Goal: Task Accomplishment & Management: Complete application form

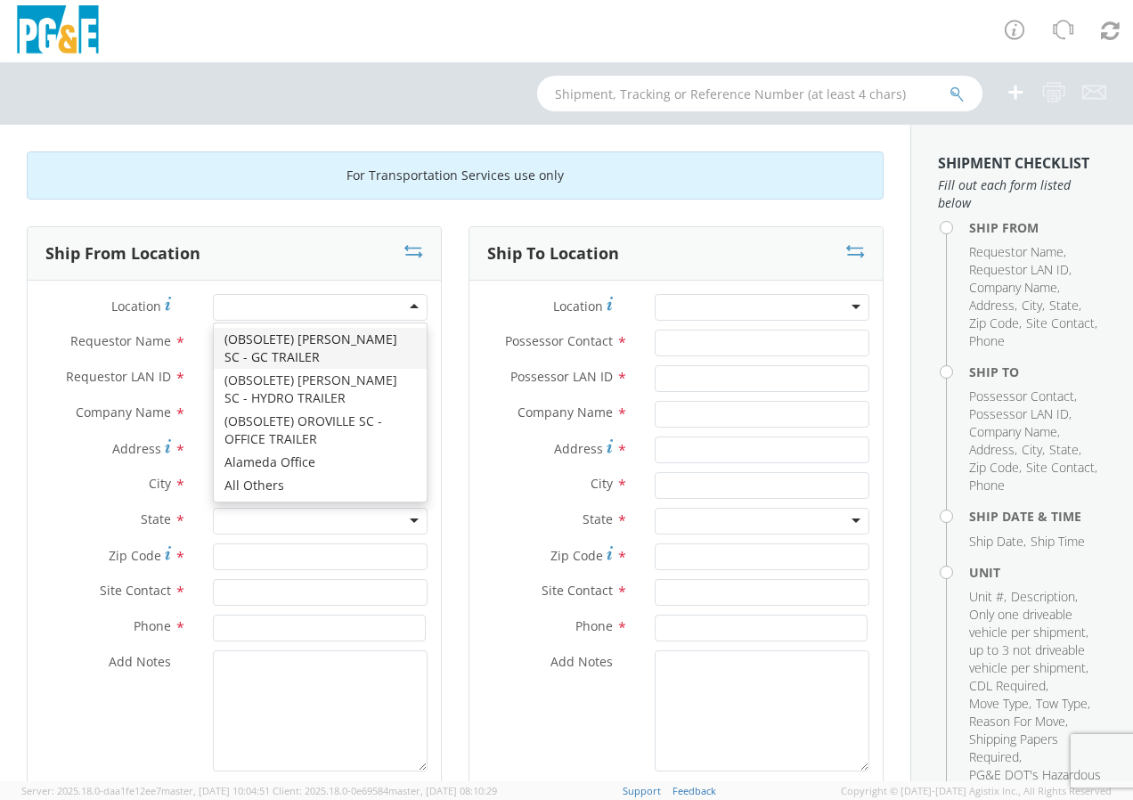
click at [406, 299] on div at bounding box center [320, 307] width 215 height 27
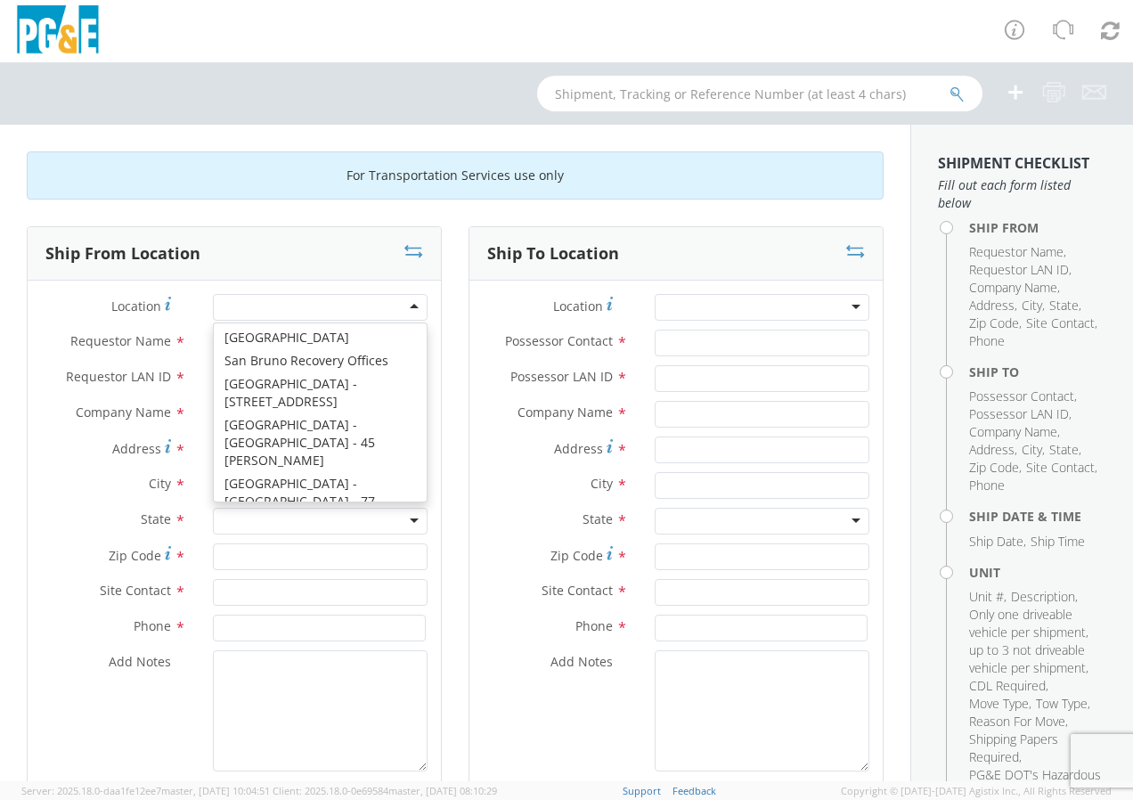
scroll to position [10285, 0]
type input "PG&E"
type input "[STREET_ADDRESS]"
type input "[GEOGRAPHIC_DATA]"
type input "94110"
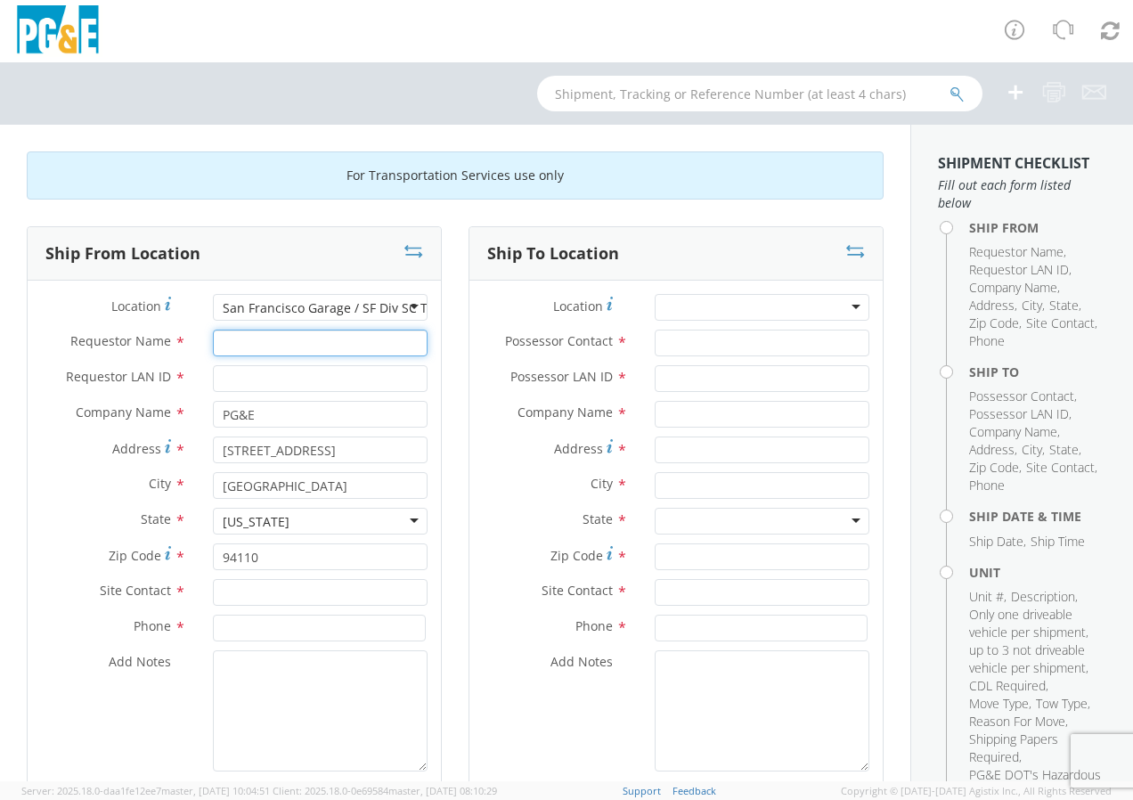
click at [287, 350] on input "Requestor Name *" at bounding box center [320, 343] width 215 height 27
type input "[PERSON_NAME]"
type input "J22G"
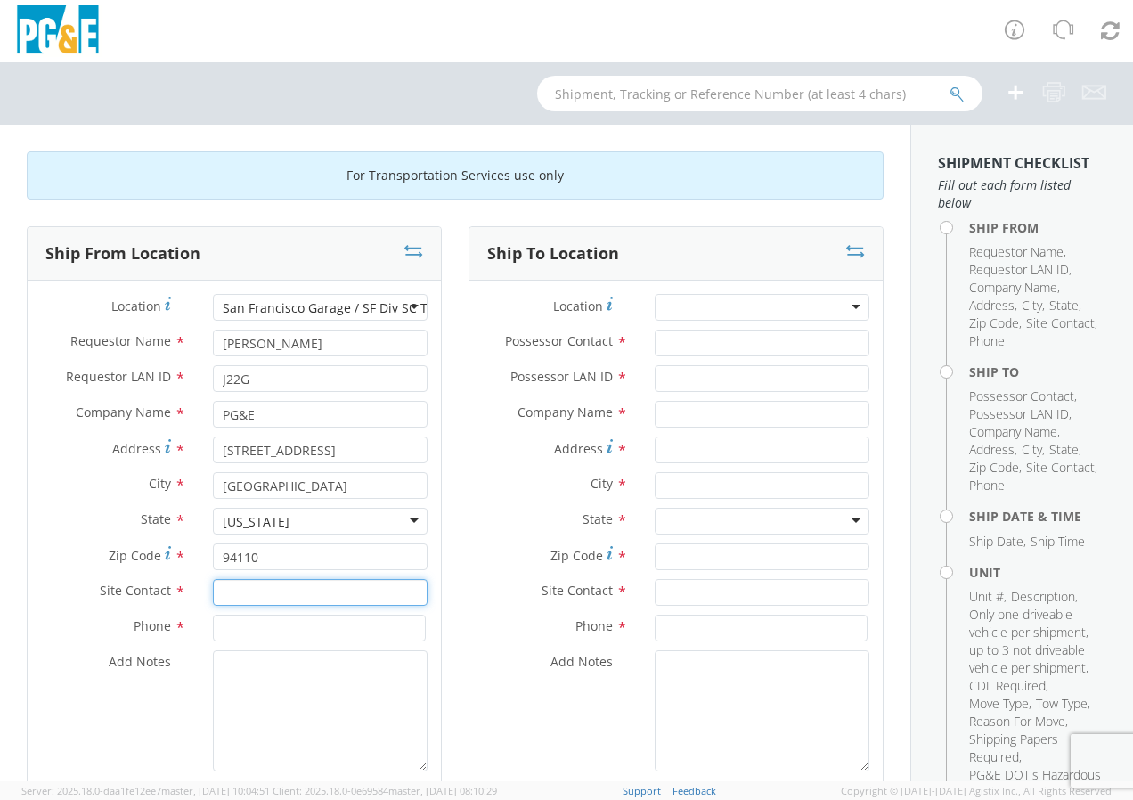
click at [261, 587] on input "text" at bounding box center [320, 592] width 215 height 27
type input "[PERSON_NAME] or [PERSON_NAME]"
click at [228, 627] on input at bounding box center [319, 628] width 213 height 27
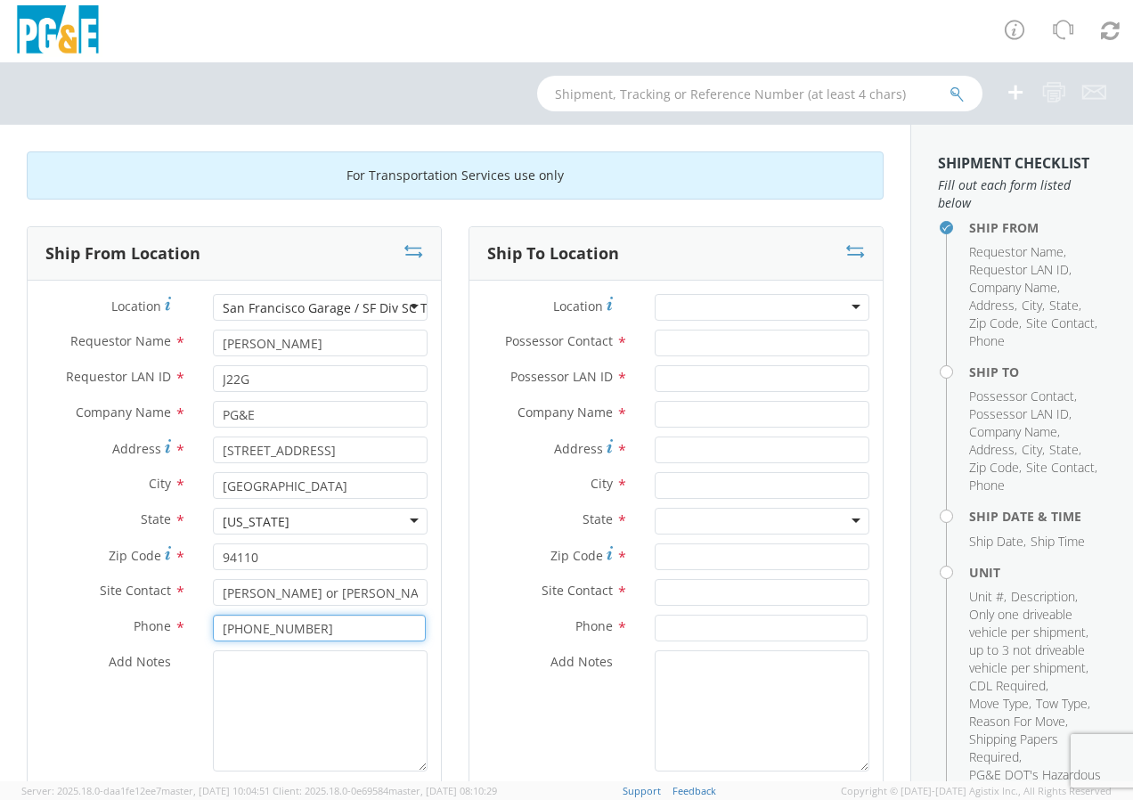
type input "[PHONE_NUMBER]"
click at [223, 675] on textarea "Add Notes *" at bounding box center [320, 710] width 215 height 121
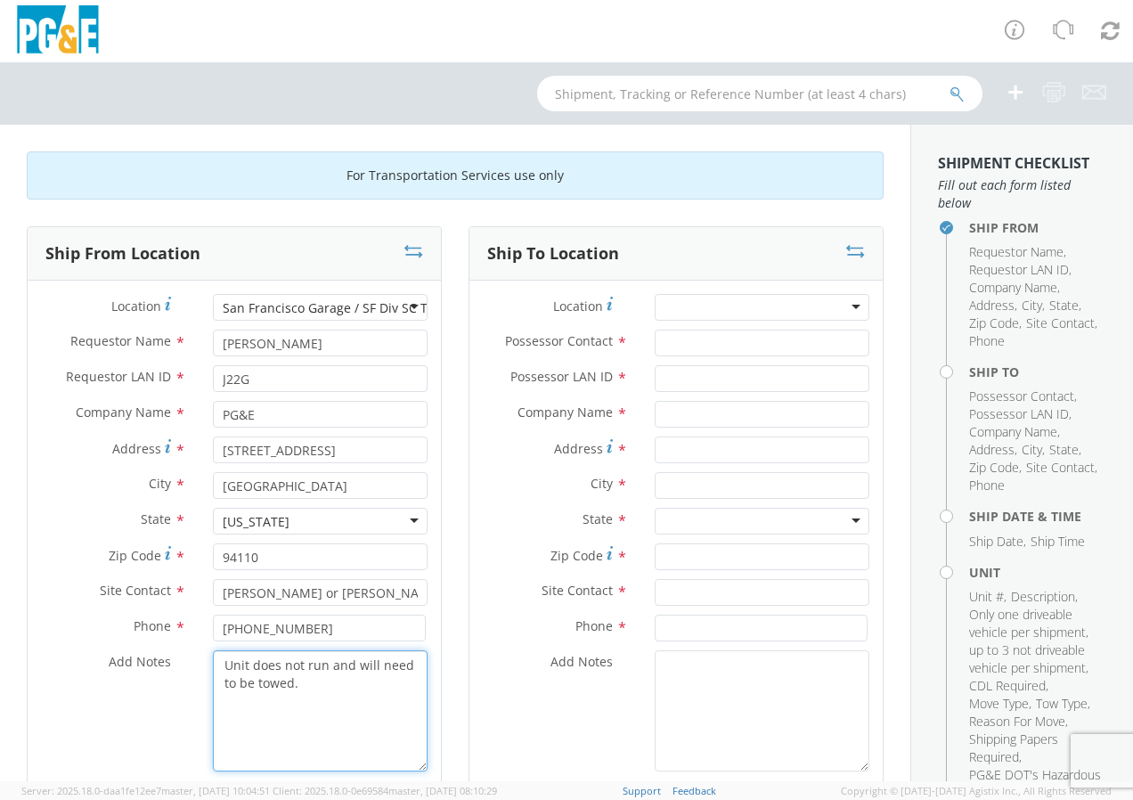
type textarea "Unit does not run and will need to be towed."
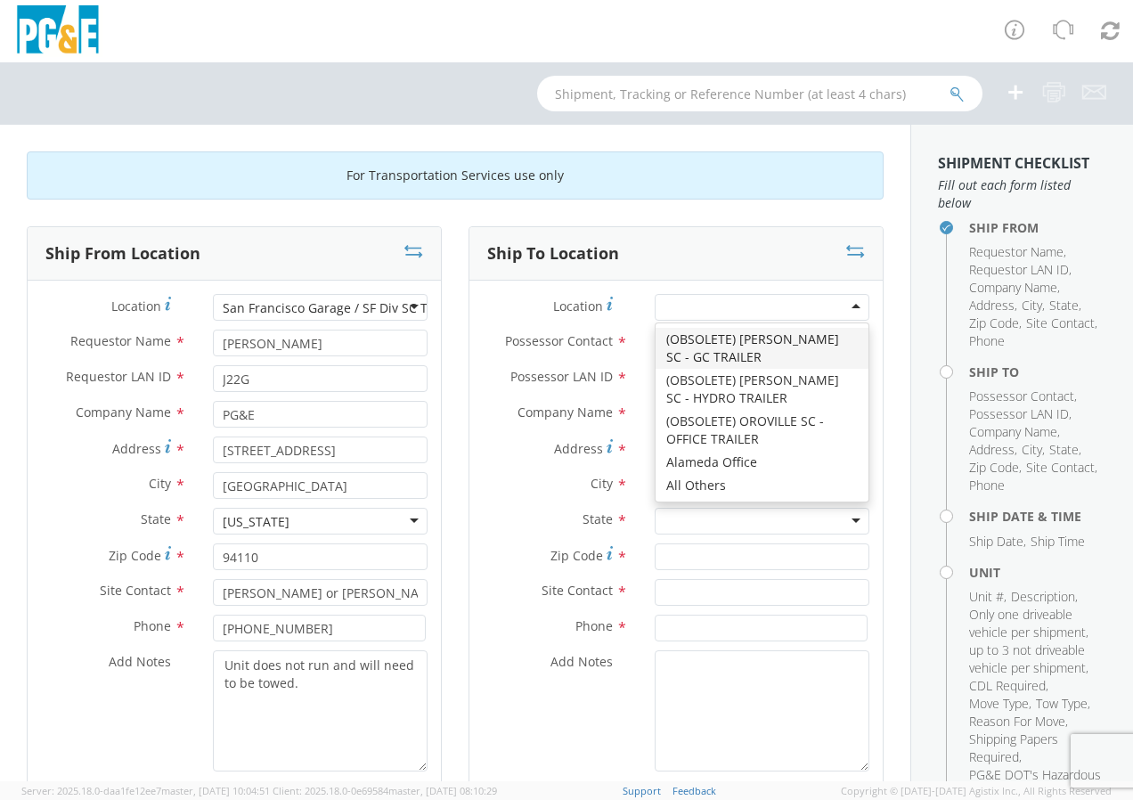
click at [844, 307] on div at bounding box center [762, 307] width 215 height 27
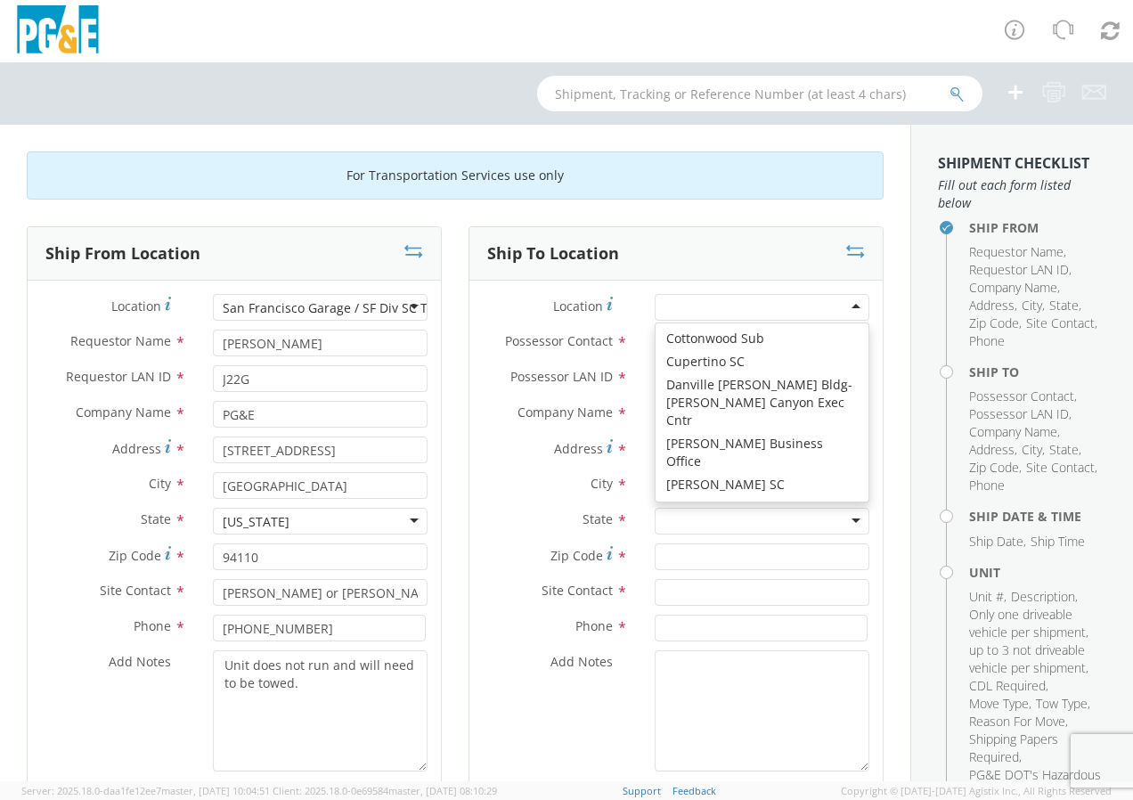
scroll to position [2139, 0]
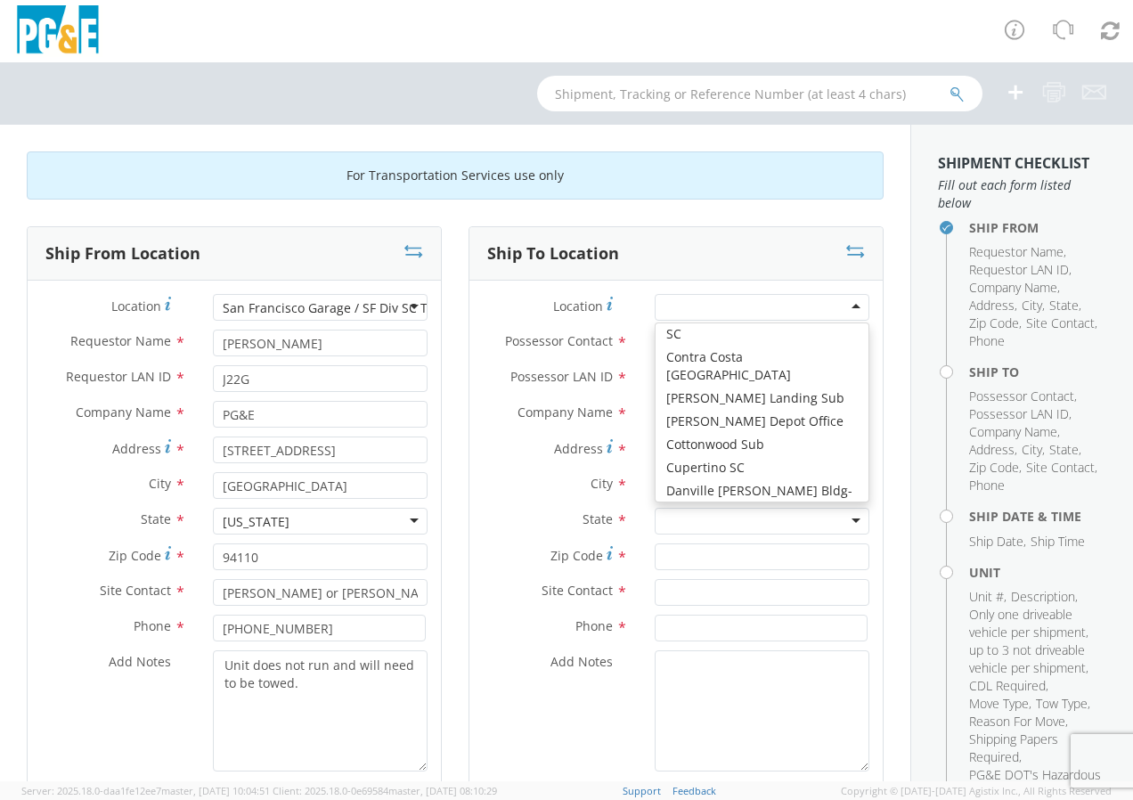
type input "PG&E"
type input "[STREET_ADDRESS]"
type input "[PERSON_NAME]"
type input "95616"
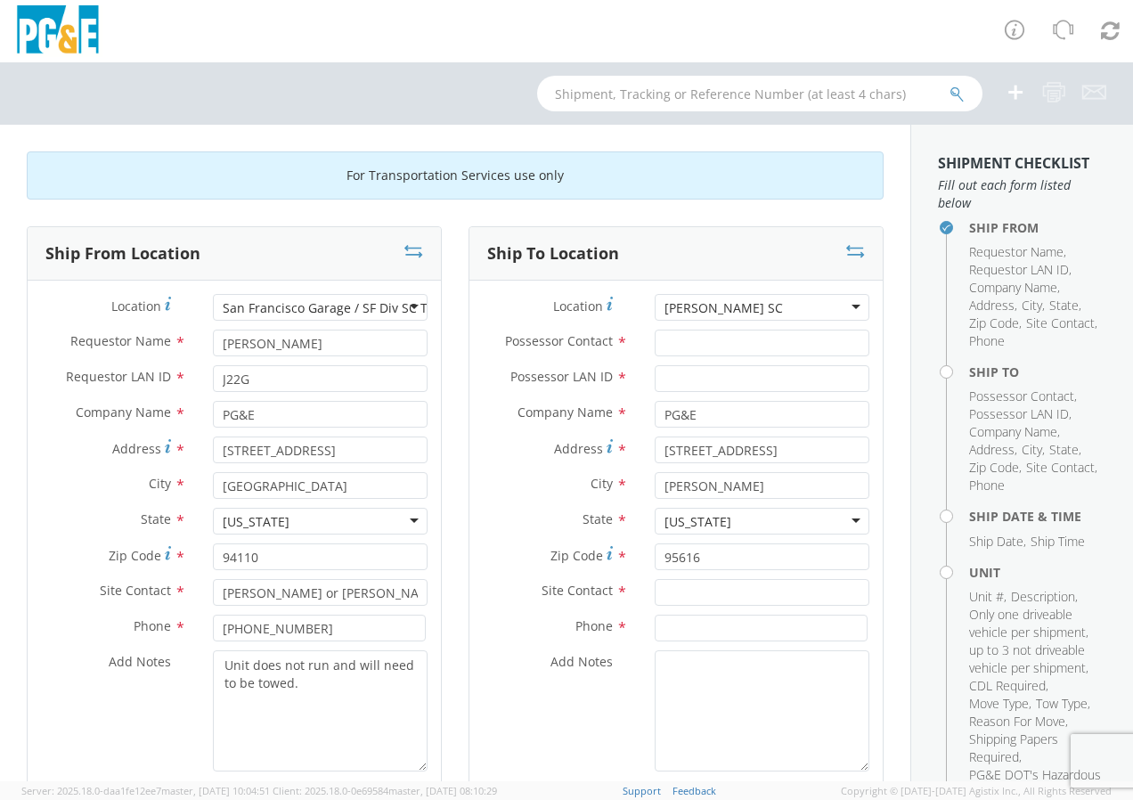
scroll to position [0, 0]
click at [693, 343] on input "Possessor Contact *" at bounding box center [762, 343] width 215 height 27
type input "[PERSON_NAME]"
click at [705, 384] on input "Possessor LAN ID *" at bounding box center [762, 378] width 215 height 27
type input "G1MN"
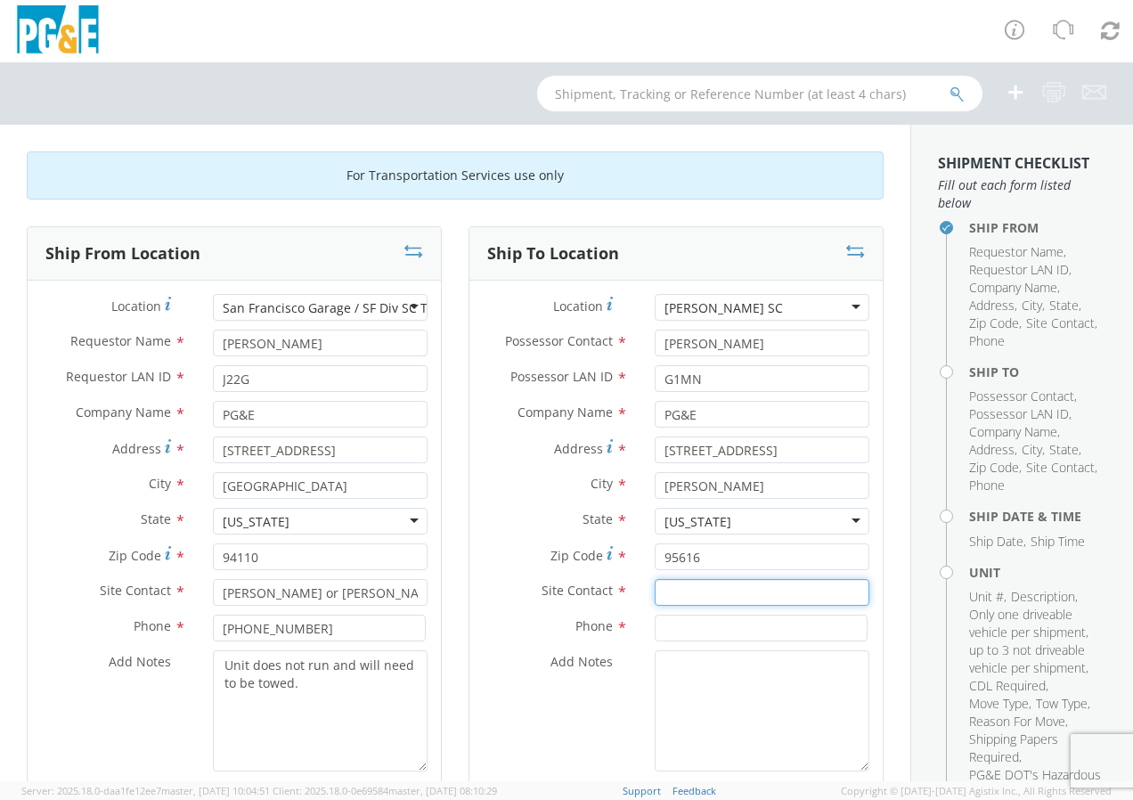
click at [677, 587] on input "text" at bounding box center [762, 592] width 215 height 27
type input "[PERSON_NAME]"
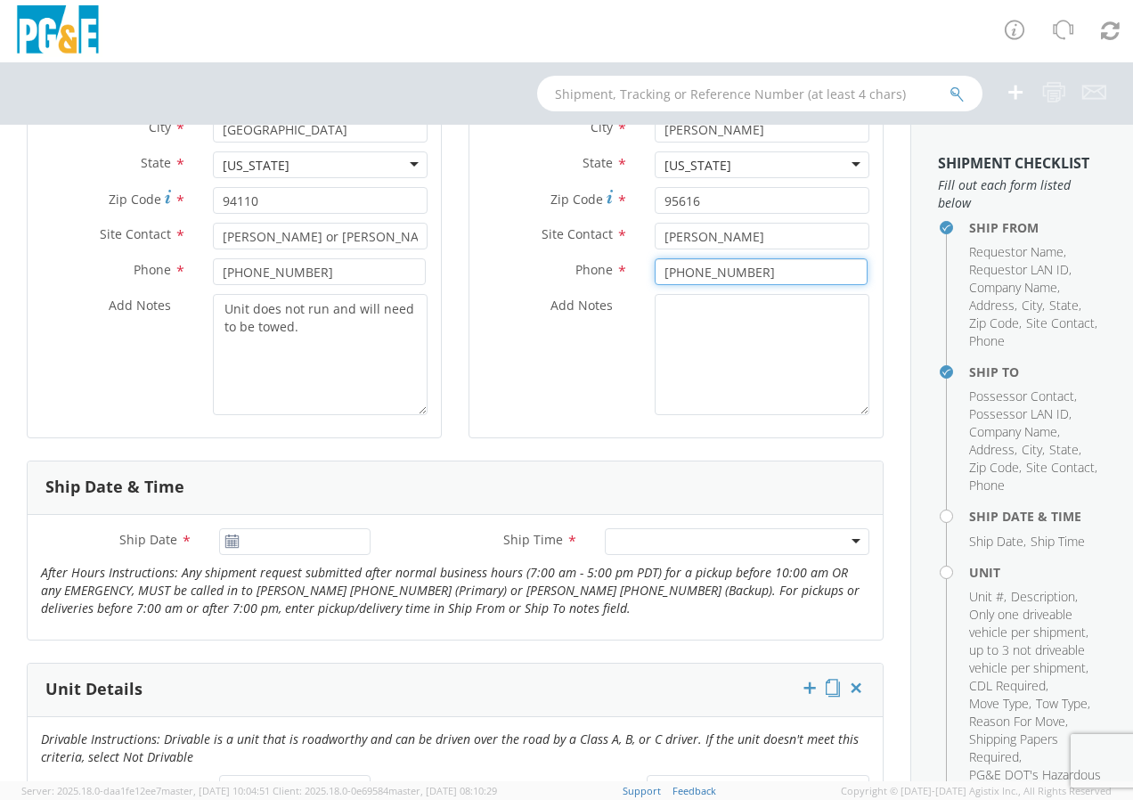
scroll to position [535, 0]
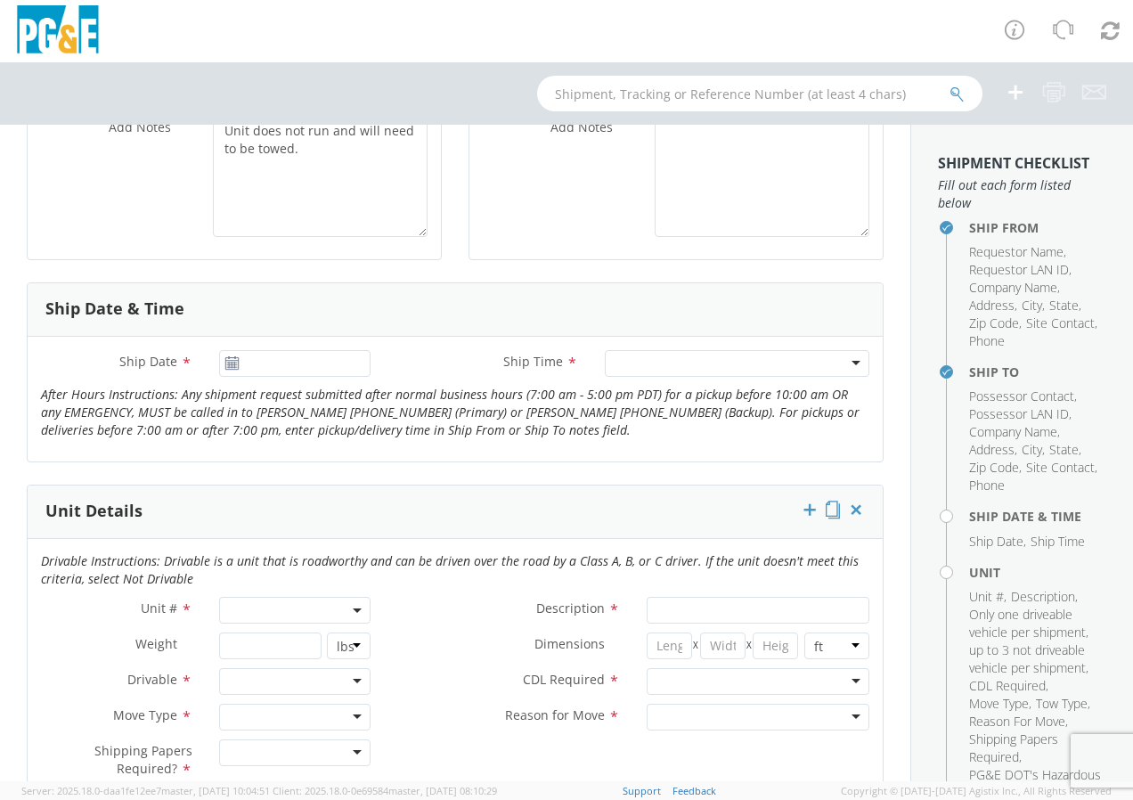
type input "[PHONE_NUMBER]"
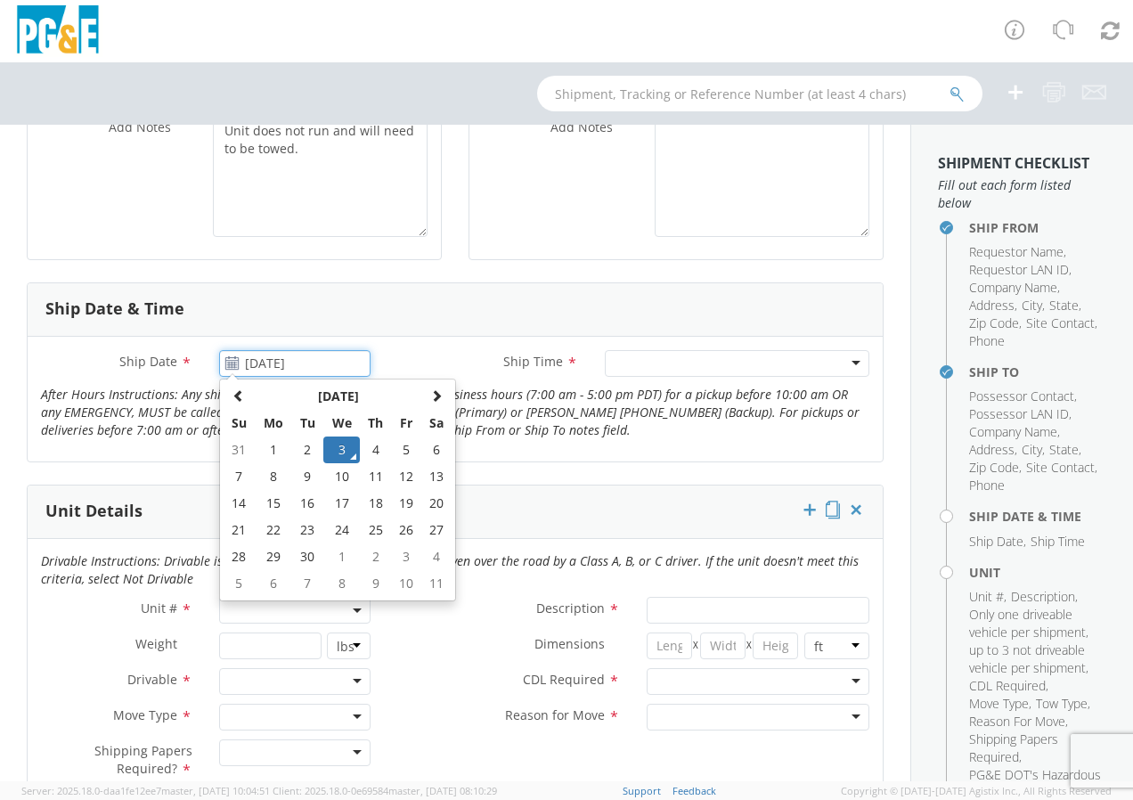
click at [268, 371] on input "[DATE]" at bounding box center [294, 363] width 151 height 27
click at [399, 445] on td "5" at bounding box center [407, 450] width 30 height 27
type input "[DATE]"
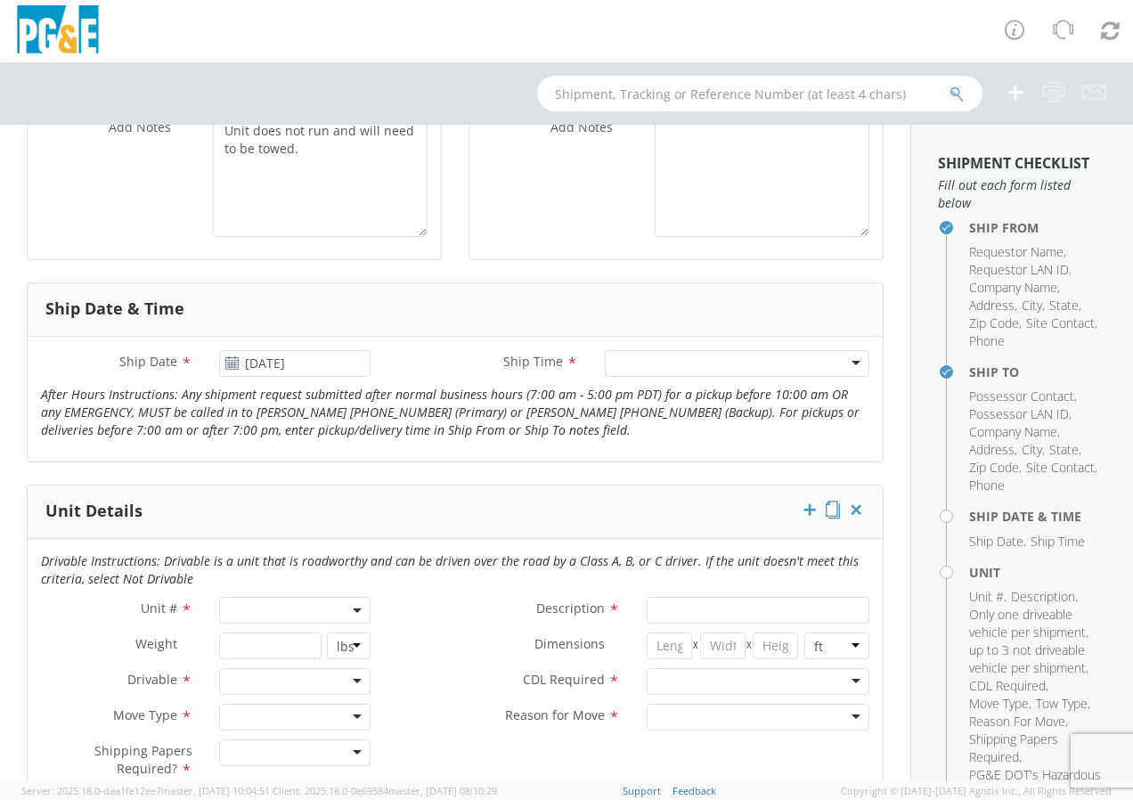
click at [643, 368] on div at bounding box center [737, 363] width 265 height 27
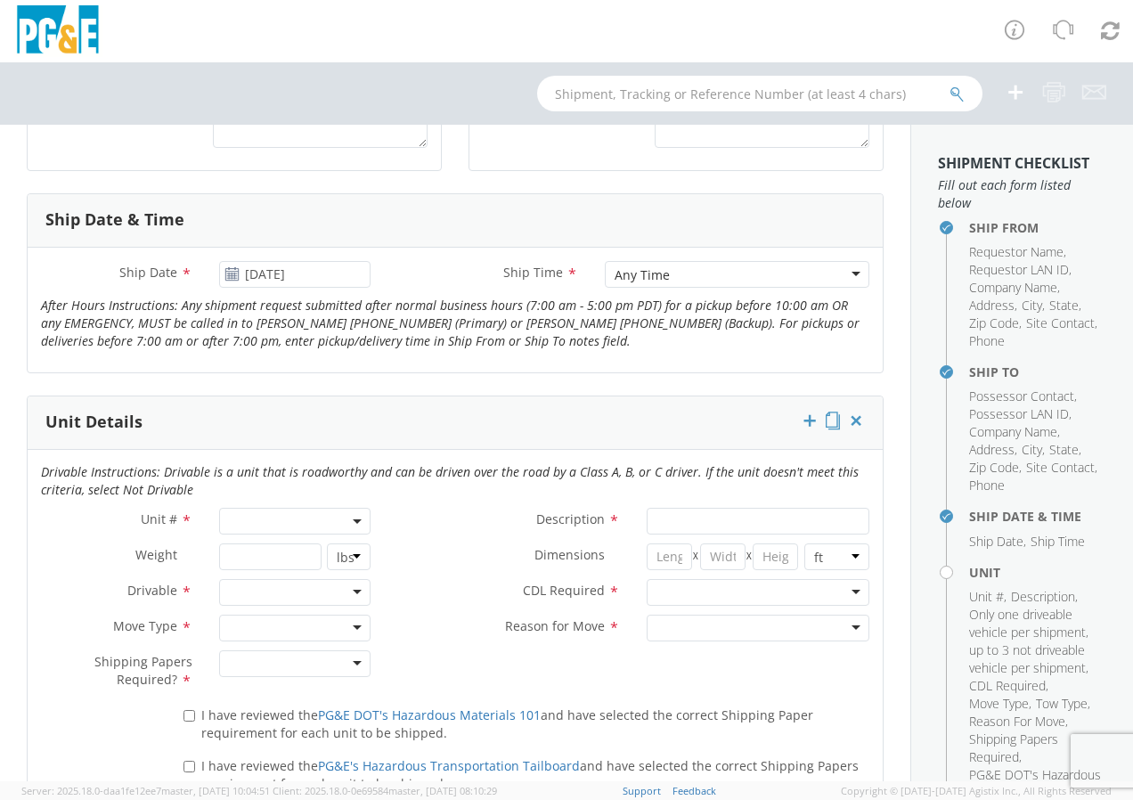
click at [342, 520] on span at bounding box center [294, 521] width 151 height 27
click at [284, 557] on input "search" at bounding box center [294, 550] width 140 height 27
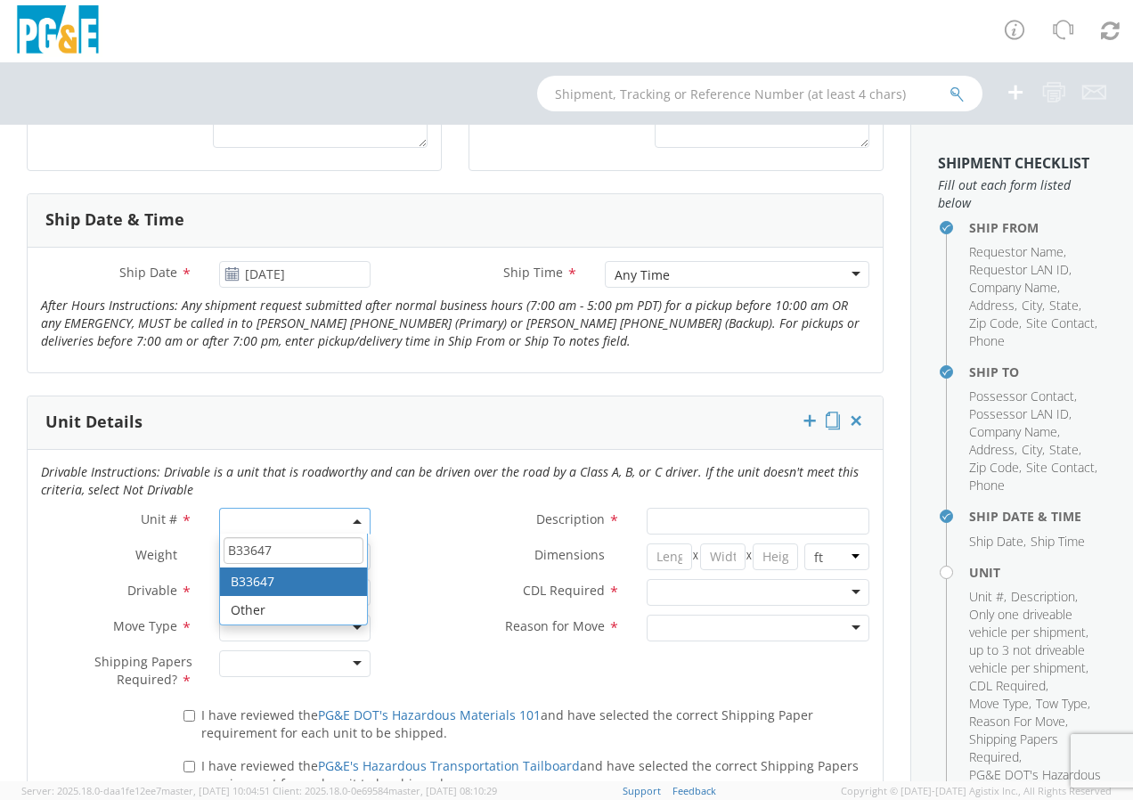
type input "B33647"
type input "TRUCK; CREW CAB >15001 4X4"
type input "19500"
select select "B33647"
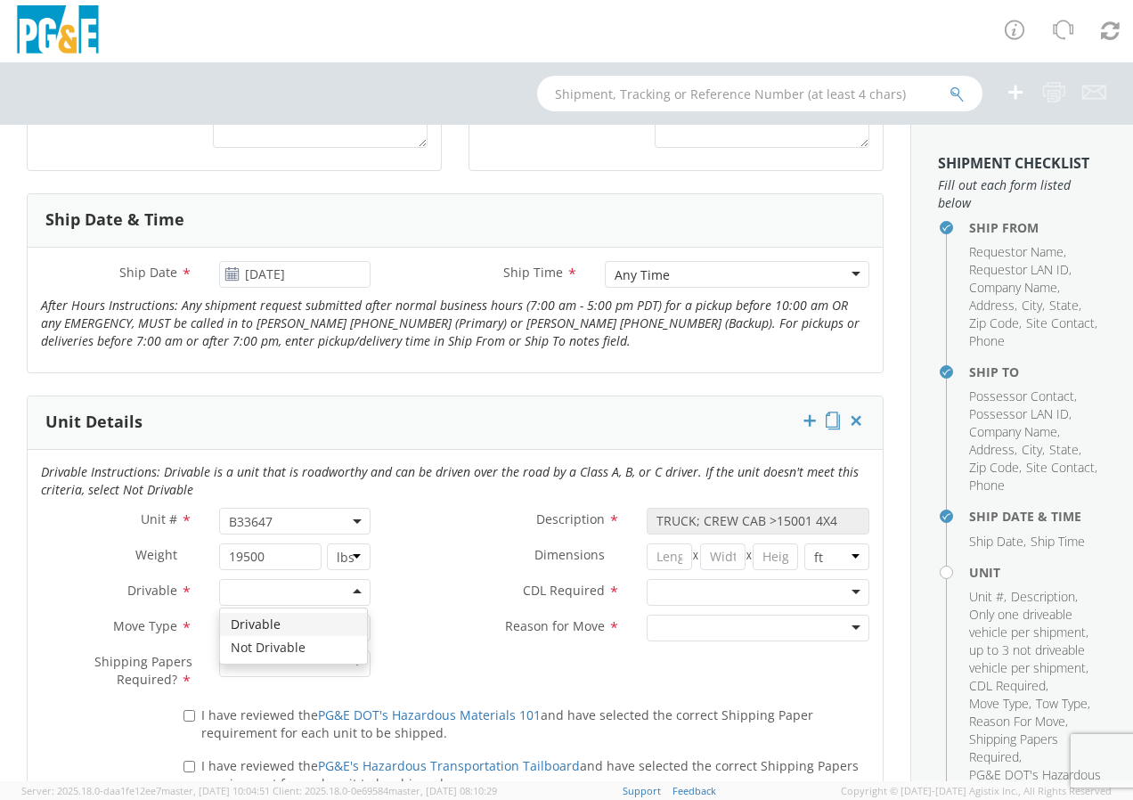
click at [346, 593] on div at bounding box center [294, 592] width 151 height 27
click at [353, 631] on div at bounding box center [294, 628] width 151 height 27
click at [348, 659] on div at bounding box center [294, 663] width 151 height 27
click at [186, 711] on input "I have reviewed the PG&E DOT's Hazardous Materials 101 and have selected the co…" at bounding box center [190, 716] width 12 height 12
checkbox input "true"
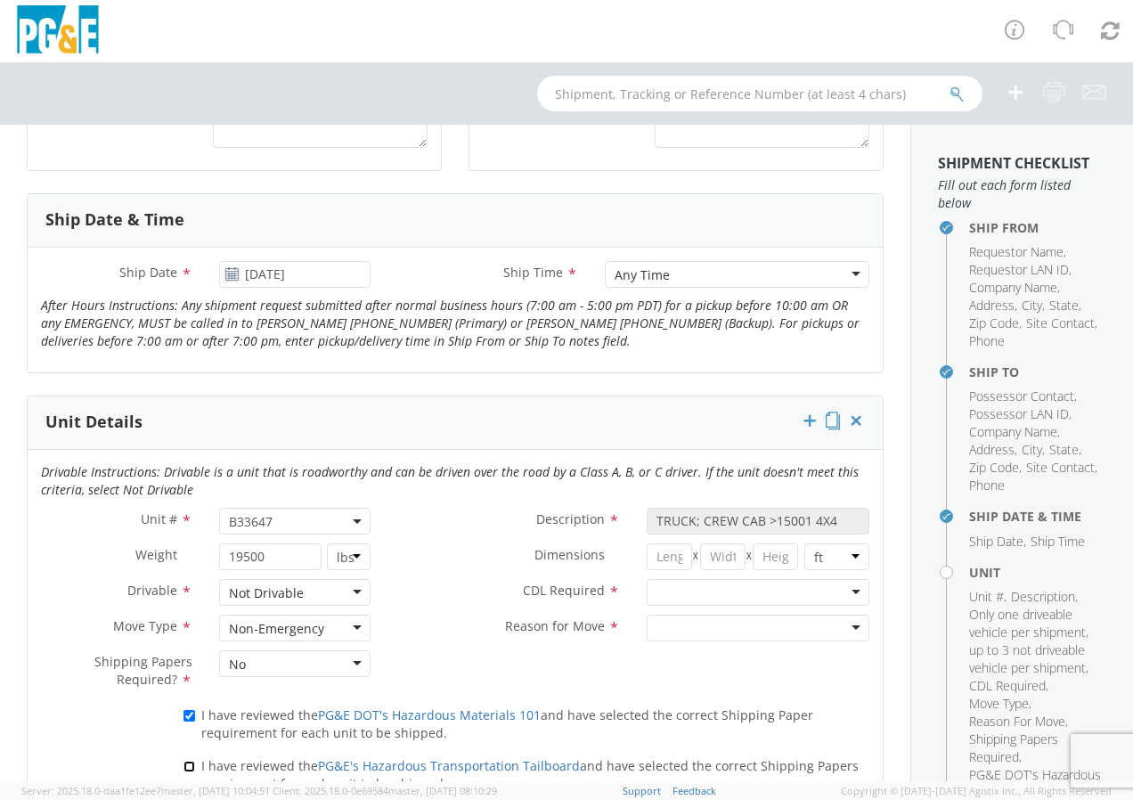
click at [184, 766] on input "I have reviewed the PG&E's Hazardous Transportation Tailboard and have selected…" at bounding box center [190, 767] width 12 height 12
checkbox input "true"
click at [839, 590] on div at bounding box center [758, 592] width 223 height 27
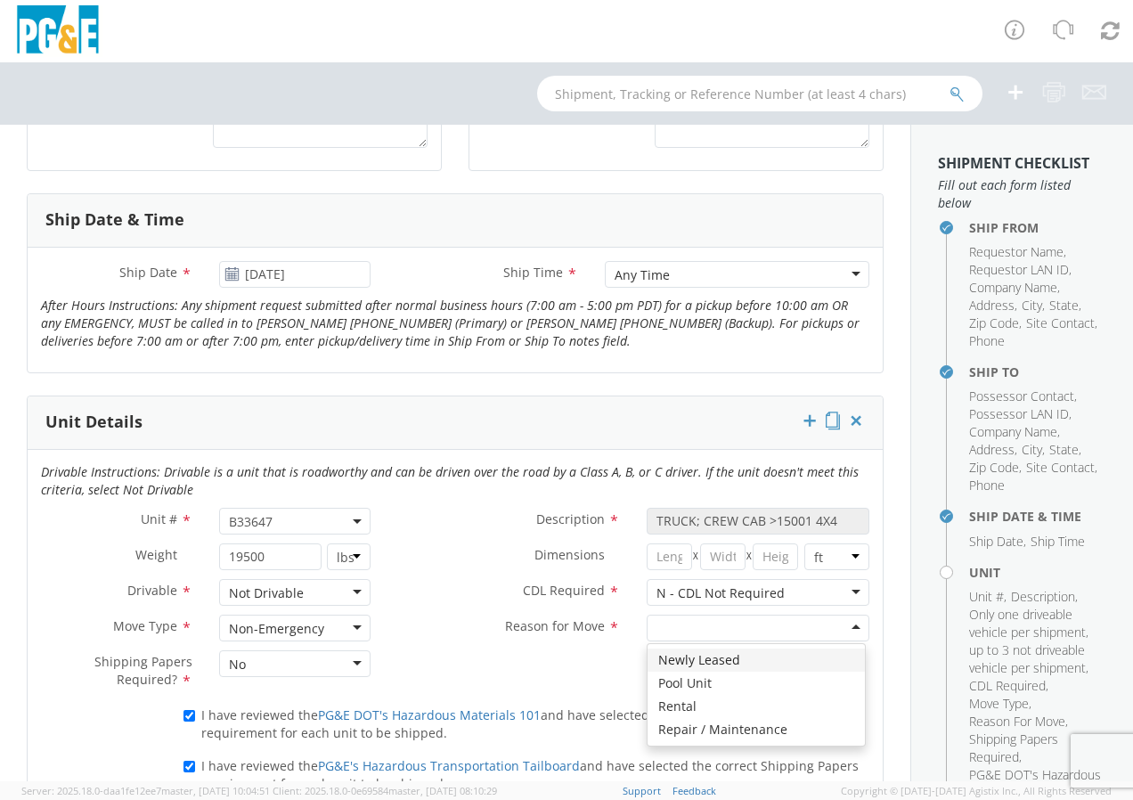
click at [844, 626] on div at bounding box center [758, 628] width 223 height 27
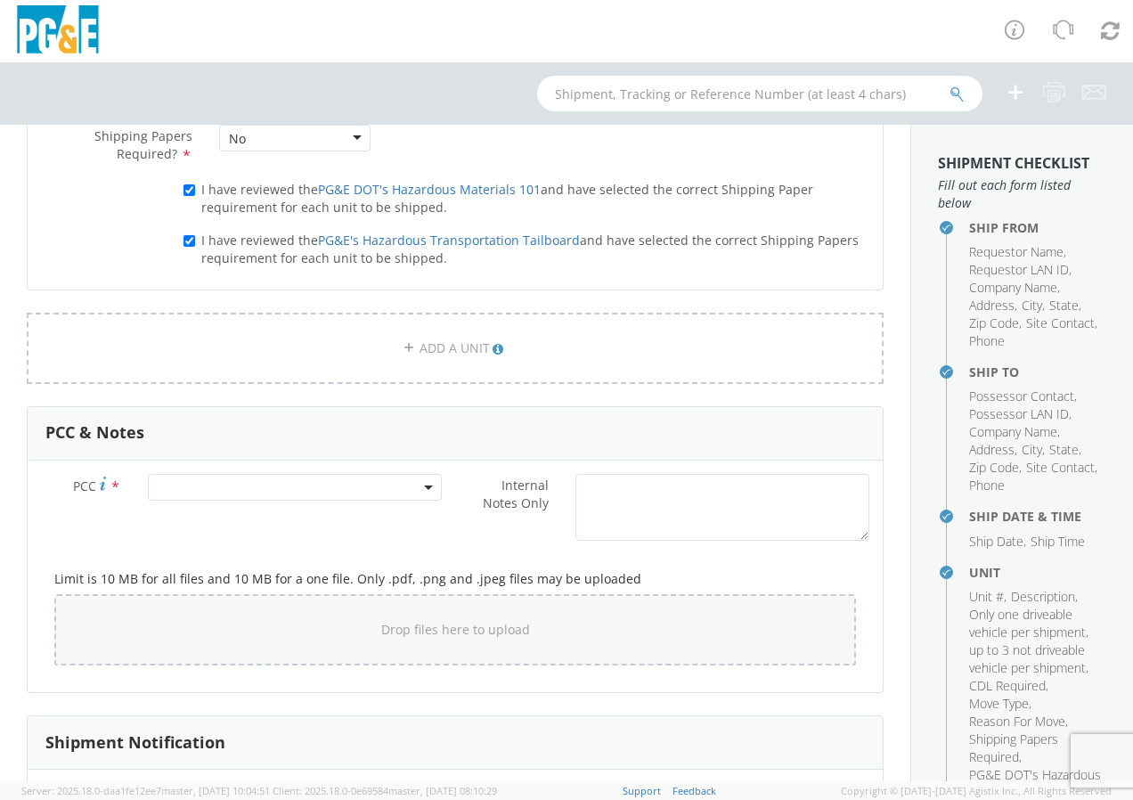
scroll to position [1158, 0]
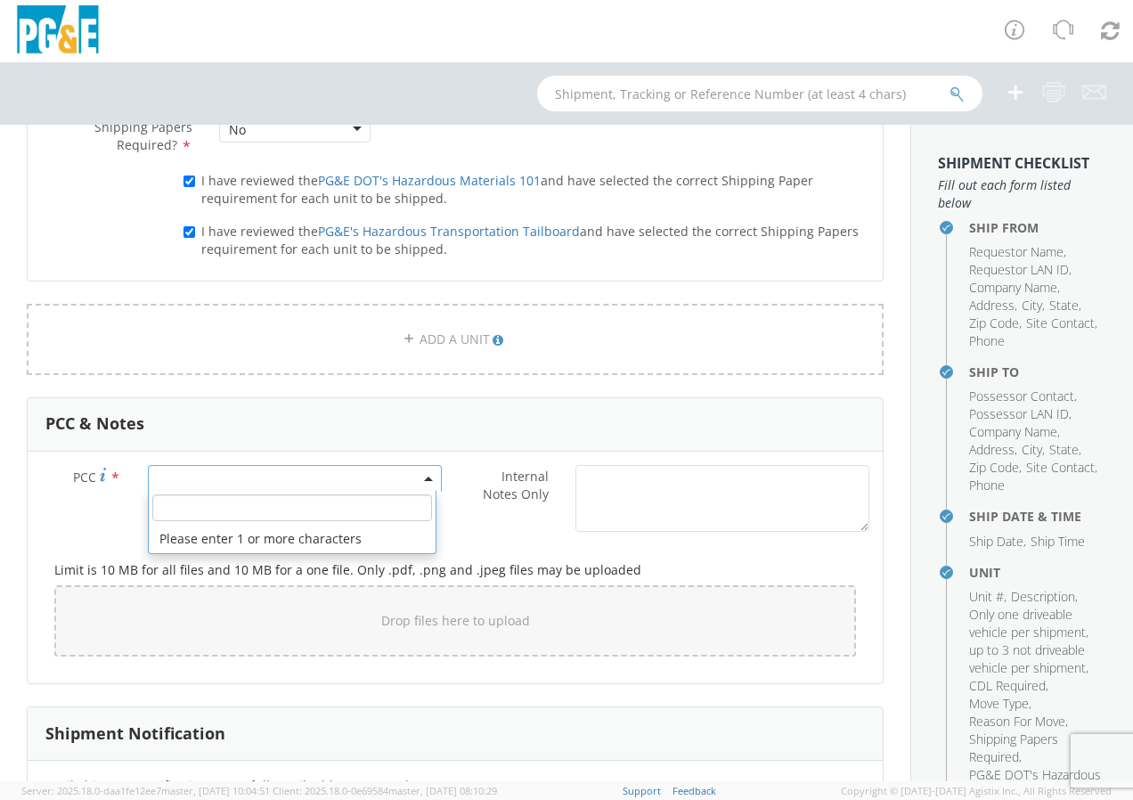
click at [253, 471] on span at bounding box center [295, 478] width 294 height 27
click at [253, 486] on span at bounding box center [295, 478] width 294 height 27
click at [258, 503] on input "number" at bounding box center [292, 508] width 280 height 27
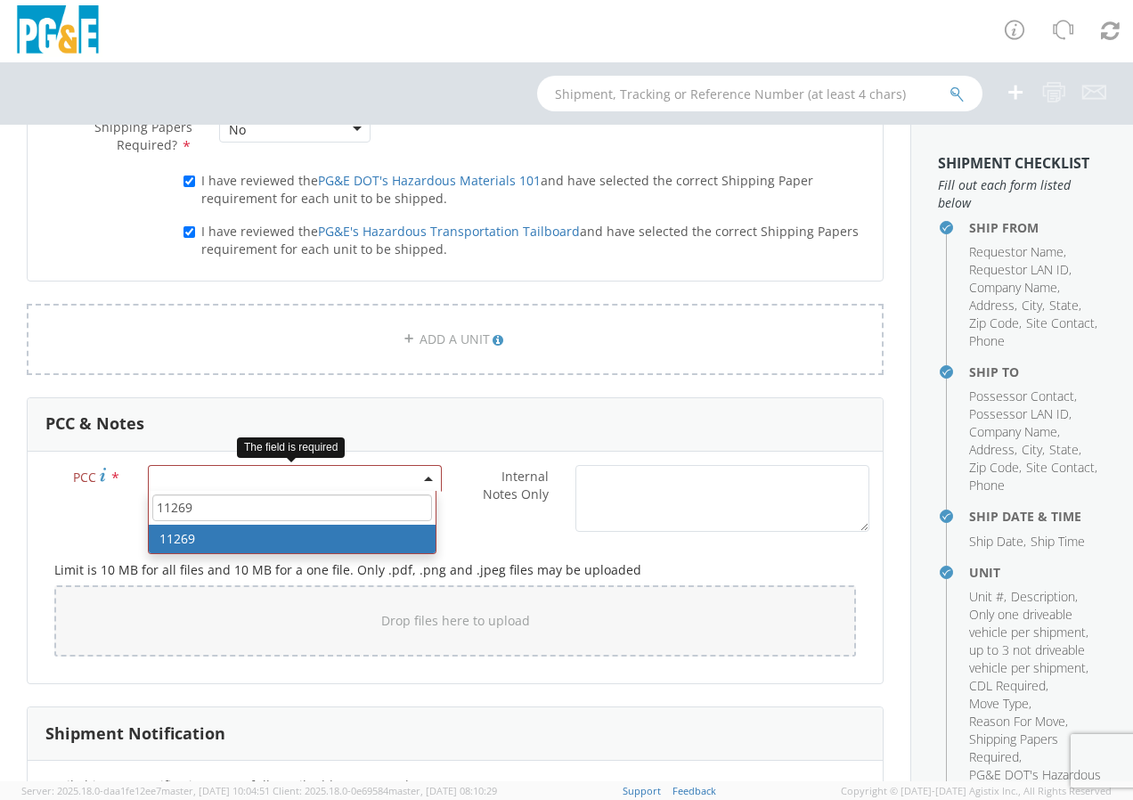
type input "11269"
select select "11269"
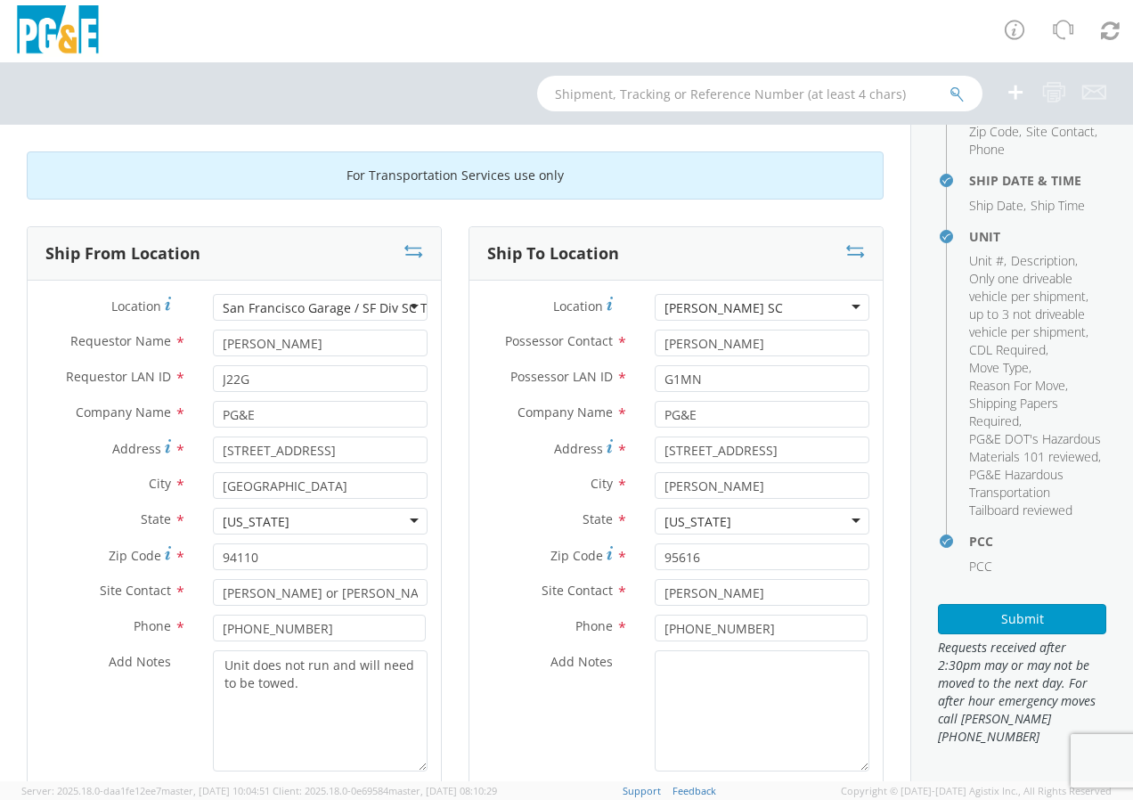
scroll to position [372, 0]
click at [1040, 612] on button "Submit" at bounding box center [1022, 619] width 168 height 30
